Goal: Task Accomplishment & Management: Manage account settings

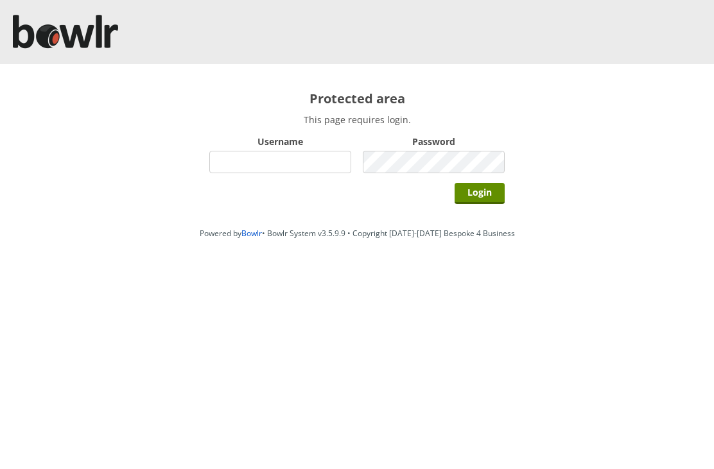
click at [257, 161] on input "Username" at bounding box center [280, 162] width 142 height 22
type input "Hornseaindoorbowlsclub"
click at [493, 195] on input "Login" at bounding box center [480, 193] width 50 height 21
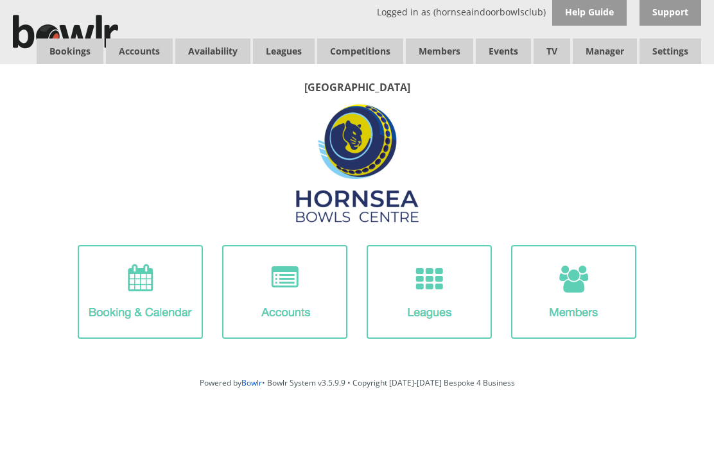
click at [143, 45] on span "Accounts" at bounding box center [139, 52] width 67 height 26
click at [143, 49] on span "Accounts" at bounding box center [139, 52] width 67 height 26
click at [0, 0] on link "Members list" at bounding box center [0, 0] width 0 height 0
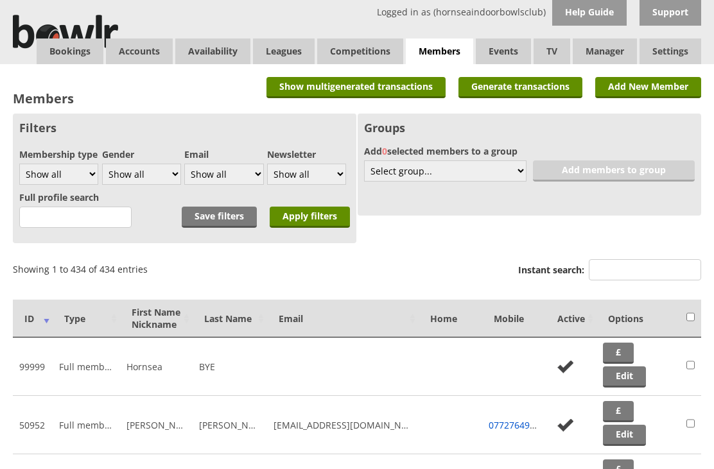
click at [51, 211] on input "text" at bounding box center [75, 217] width 112 height 21
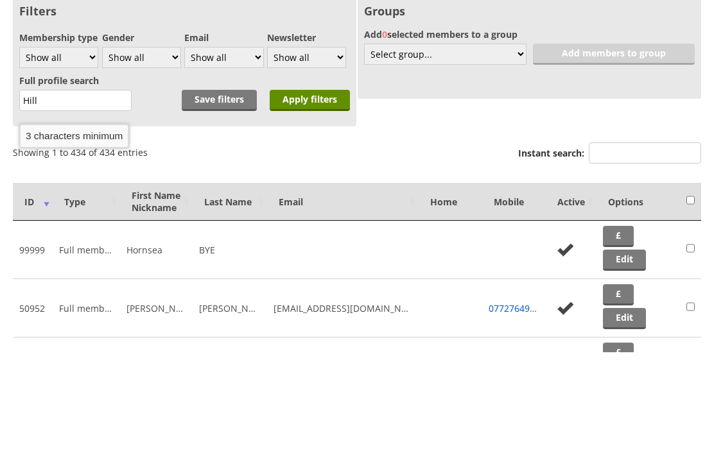
type input "Hill"
click at [313, 207] on input "Apply filters" at bounding box center [310, 217] width 80 height 21
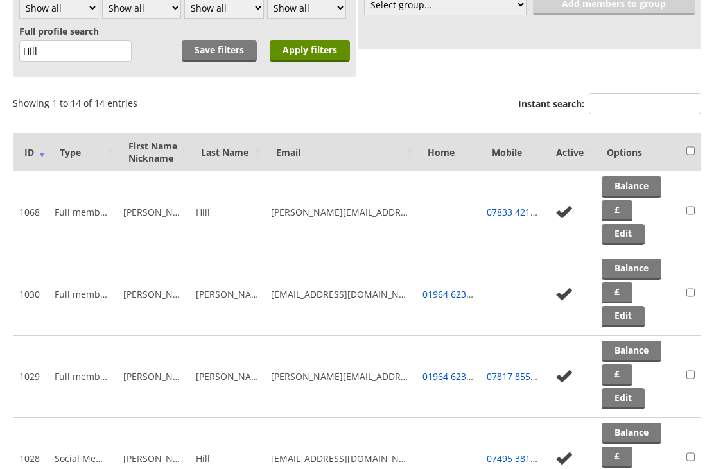
scroll to position [150, 0]
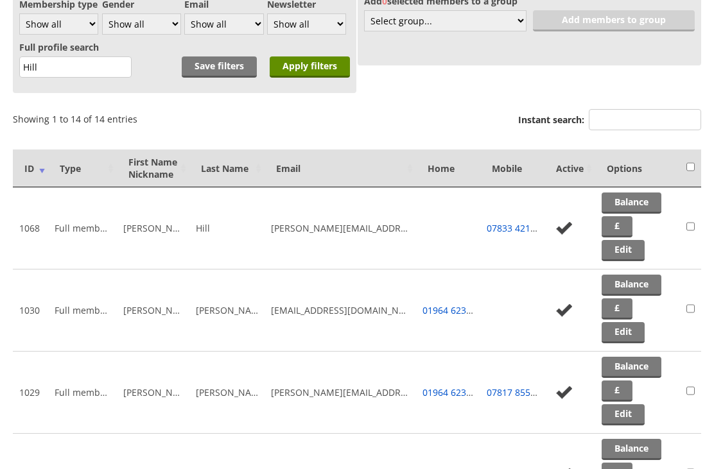
click at [624, 256] on link "Edit" at bounding box center [623, 250] width 43 height 21
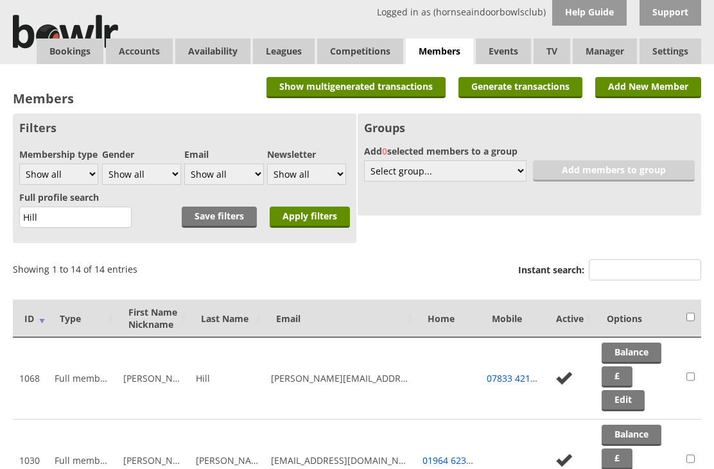
scroll to position [192, 0]
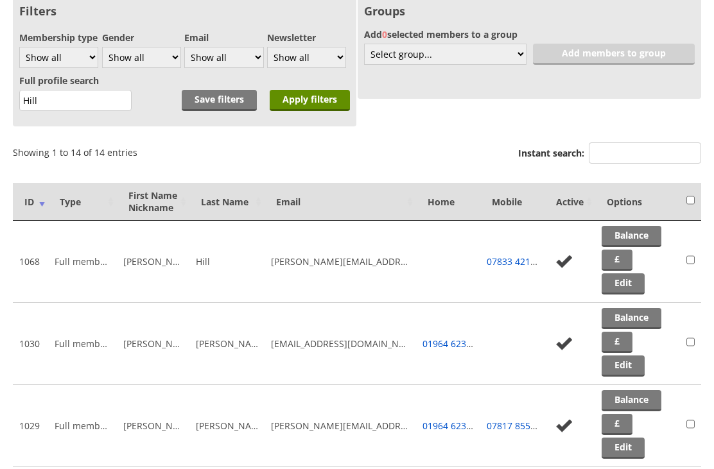
click at [56, 98] on input "Hill" at bounding box center [75, 100] width 112 height 21
type input "H"
type input "Foot"
click at [313, 105] on input "Apply filters" at bounding box center [310, 100] width 80 height 21
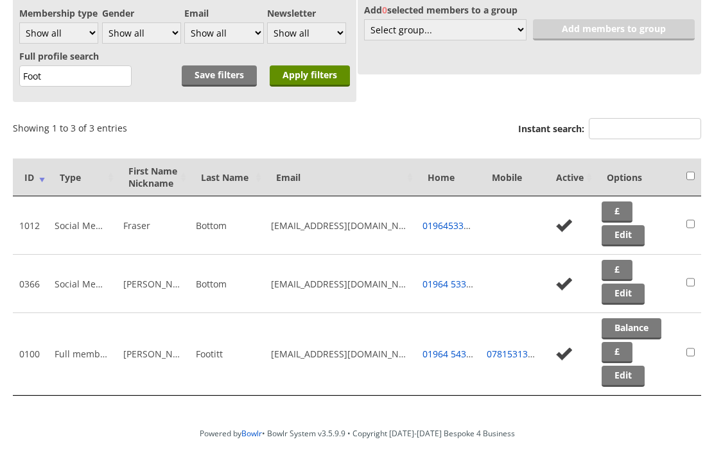
scroll to position [147, 0]
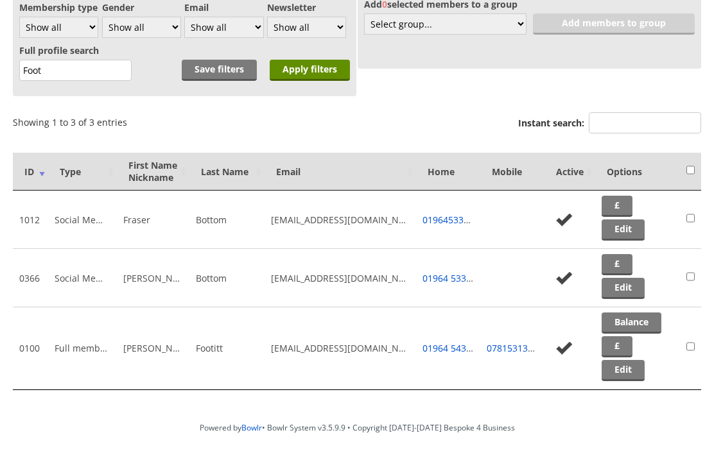
click at [627, 376] on link "Edit" at bounding box center [623, 370] width 43 height 21
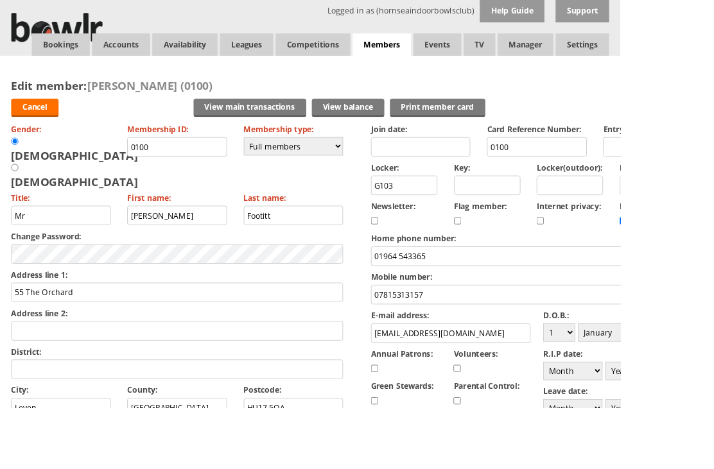
click at [655, 385] on select "Day 1 2 3 4 5 6 7 8 9 10 11 12 13 14 15 16 17 18 19 20 21 22 23 24 25 26 27 28 …" at bounding box center [643, 382] width 37 height 21
select select "11"
click at [713, 388] on select "Month January February March April May June July August September October Novem…" at bounding box center [699, 382] width 68 height 21
select select "9"
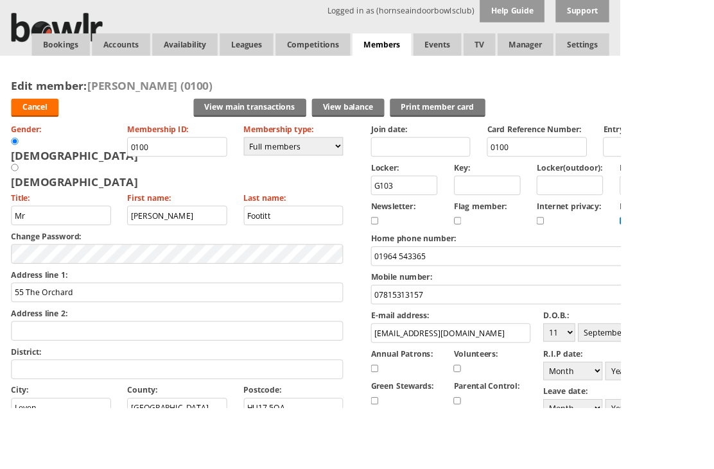
select select "1958"
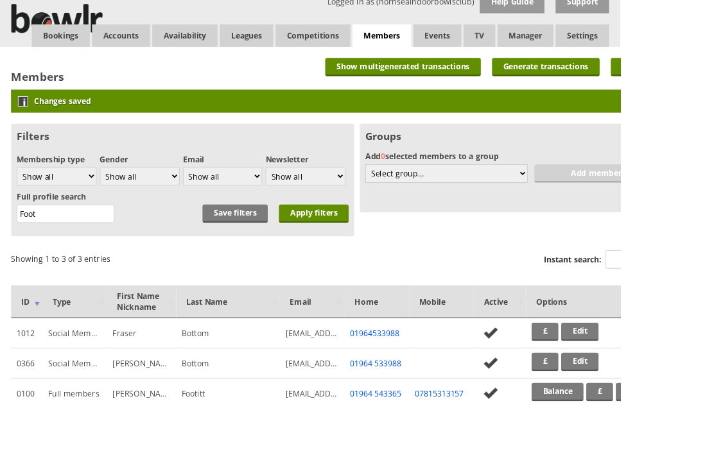
scroll to position [10, 0]
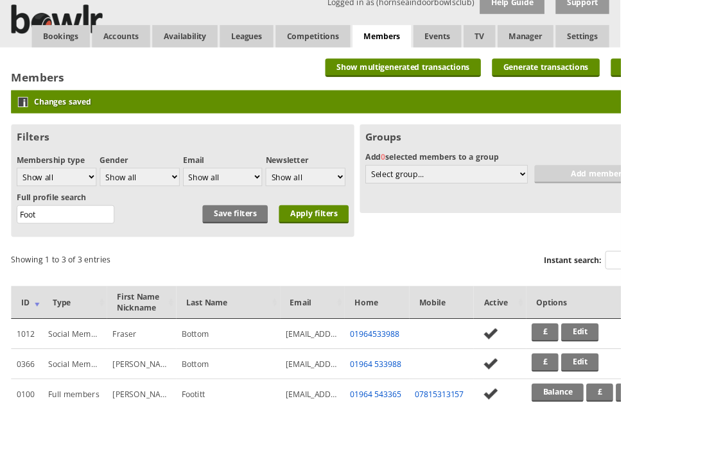
click at [680, 377] on link "Edit" at bounding box center [667, 382] width 43 height 21
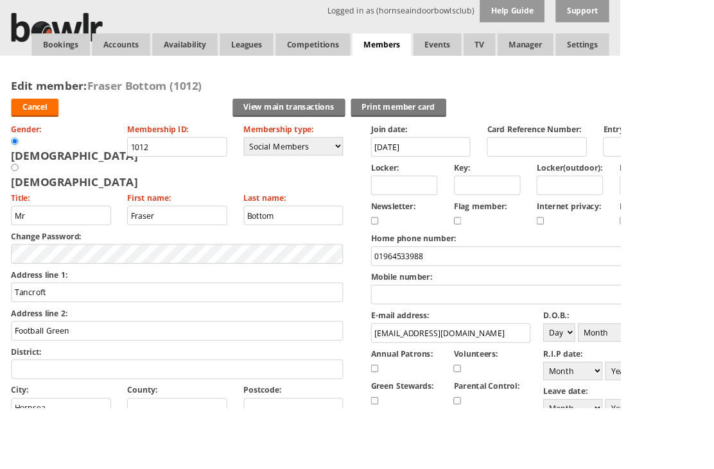
click at [0, 0] on link "Log Out" at bounding box center [0, 0] width 0 height 0
